Goal: Information Seeking & Learning: Learn about a topic

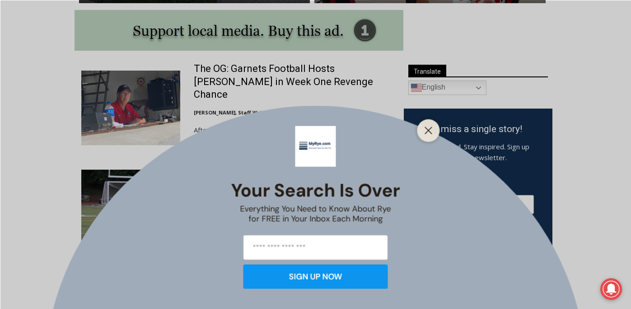
scroll to position [482, 0]
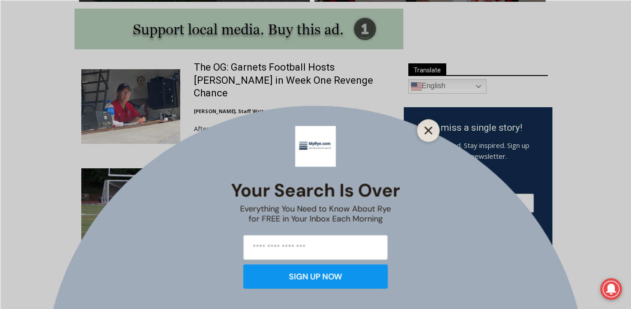
click at [430, 127] on line "Close" at bounding box center [428, 130] width 6 height 6
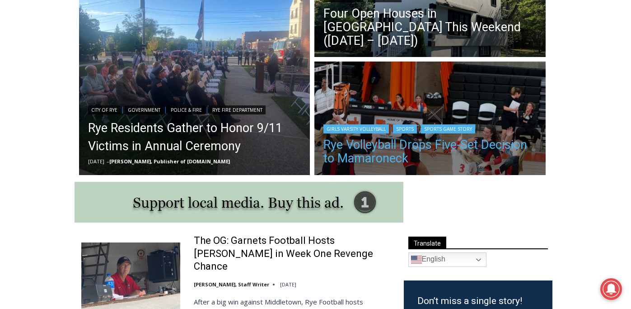
scroll to position [305, 0]
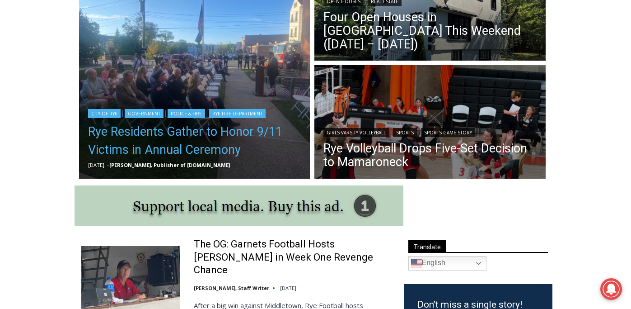
click at [195, 139] on link "Rye Residents Gather to Honor 9/11 Victims in Annual Ceremony" at bounding box center [194, 140] width 213 height 36
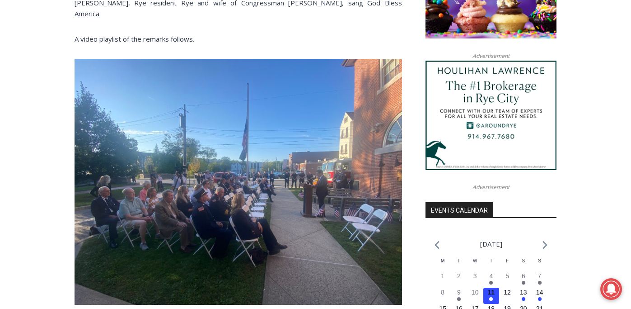
scroll to position [809, 0]
